Goal: Navigation & Orientation: Find specific page/section

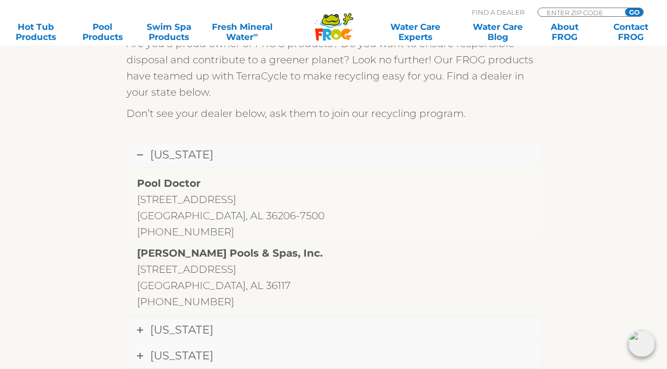
scroll to position [296, 0]
click at [244, 148] on link "Alabama" at bounding box center [334, 155] width 414 height 25
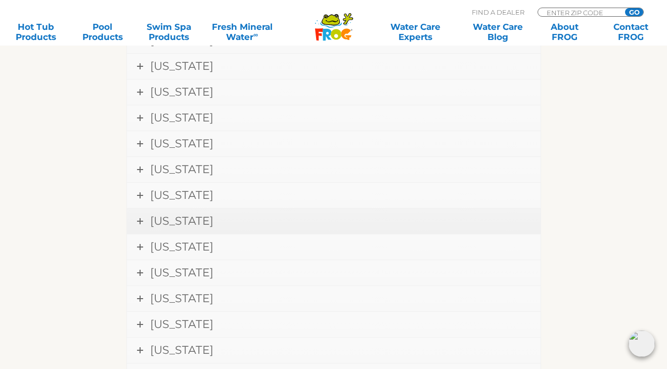
scroll to position [877, 0]
click at [179, 244] on span "New York" at bounding box center [181, 245] width 63 height 14
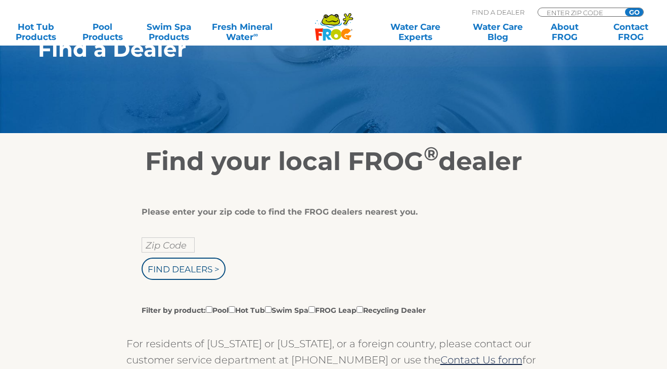
scroll to position [111, 0]
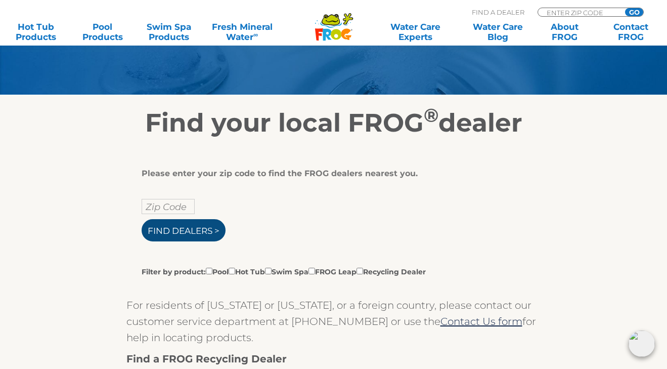
click at [175, 229] on input "Find Dealers >" at bounding box center [184, 230] width 84 height 22
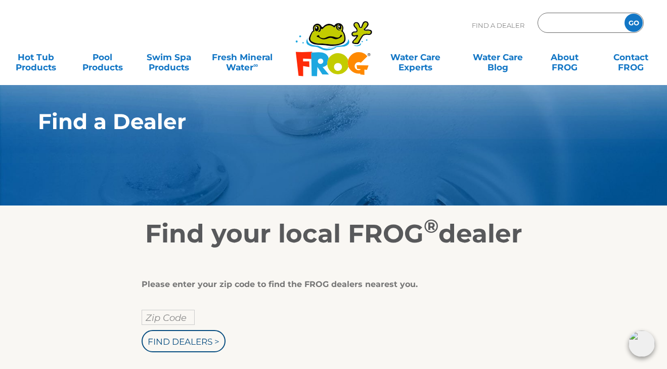
scroll to position [0, 0]
type input "ENTER ZIP CODE"
click at [142, 316] on input "text" at bounding box center [168, 316] width 53 height 15
type input "14468"
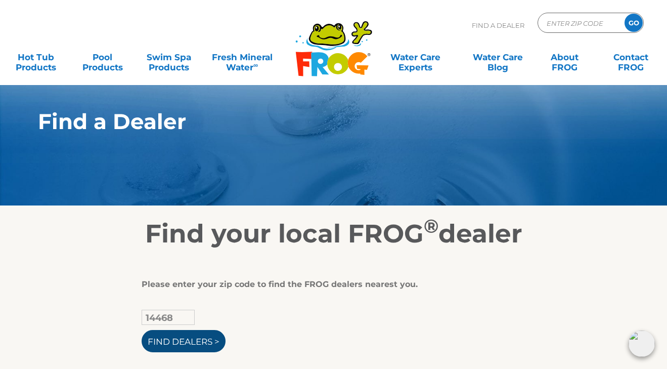
click at [178, 333] on input "Find Dealers >" at bounding box center [184, 341] width 84 height 22
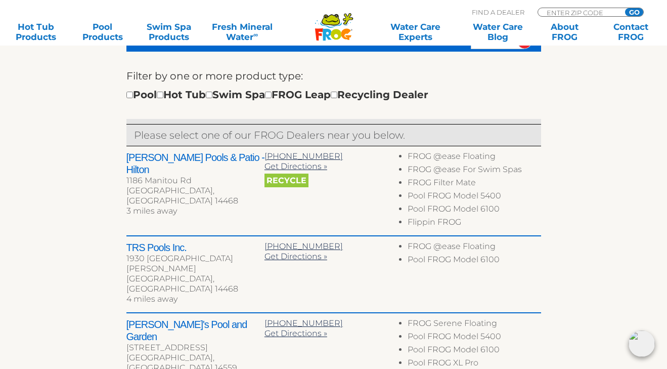
scroll to position [338, 0]
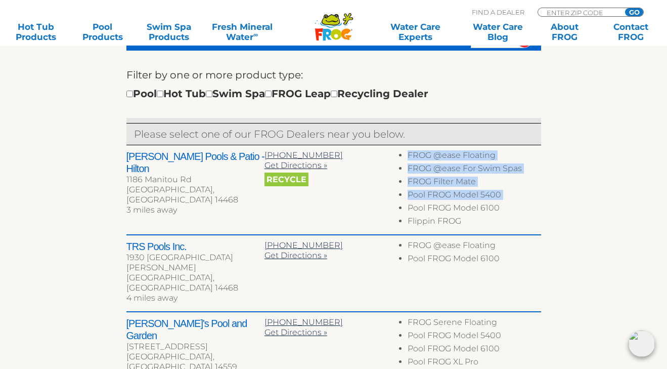
drag, startPoint x: 307, startPoint y: 184, endPoint x: 242, endPoint y: 220, distance: 74.3
click at [241, 220] on div "Pettis Pools & Patio - Hilton 1186 Manitou Rd Hilton, NY 14468 3 miles away 585…" at bounding box center [333, 190] width 415 height 90
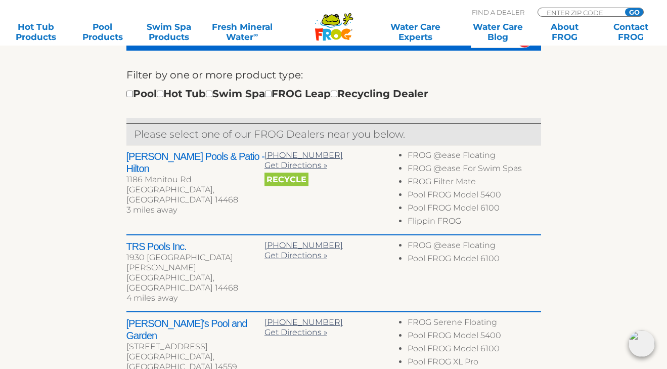
click at [291, 203] on div "Pettis Pools & Patio - Hilton 1186 Manitou Rd Hilton, NY 14468 3 miles away 585…" at bounding box center [333, 190] width 415 height 90
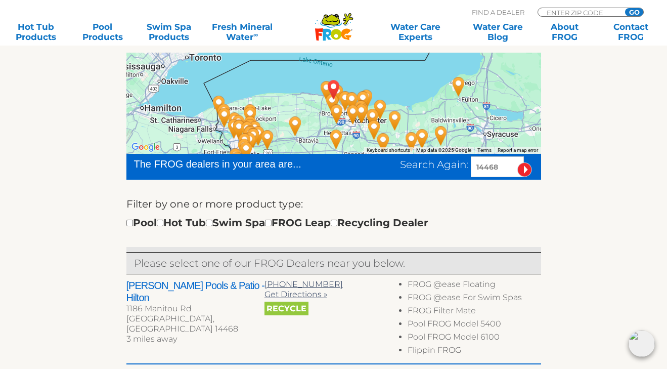
scroll to position [211, 0]
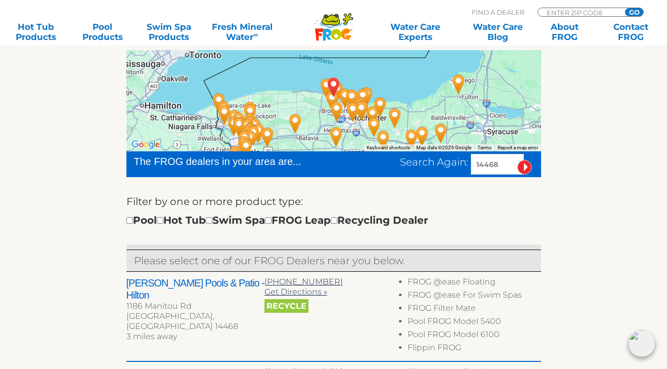
click at [499, 161] on input "14468" at bounding box center [497, 164] width 53 height 21
type input "14141"
click at [524, 167] on input "image" at bounding box center [524, 167] width 15 height 15
